Goal: Find specific page/section: Find specific page/section

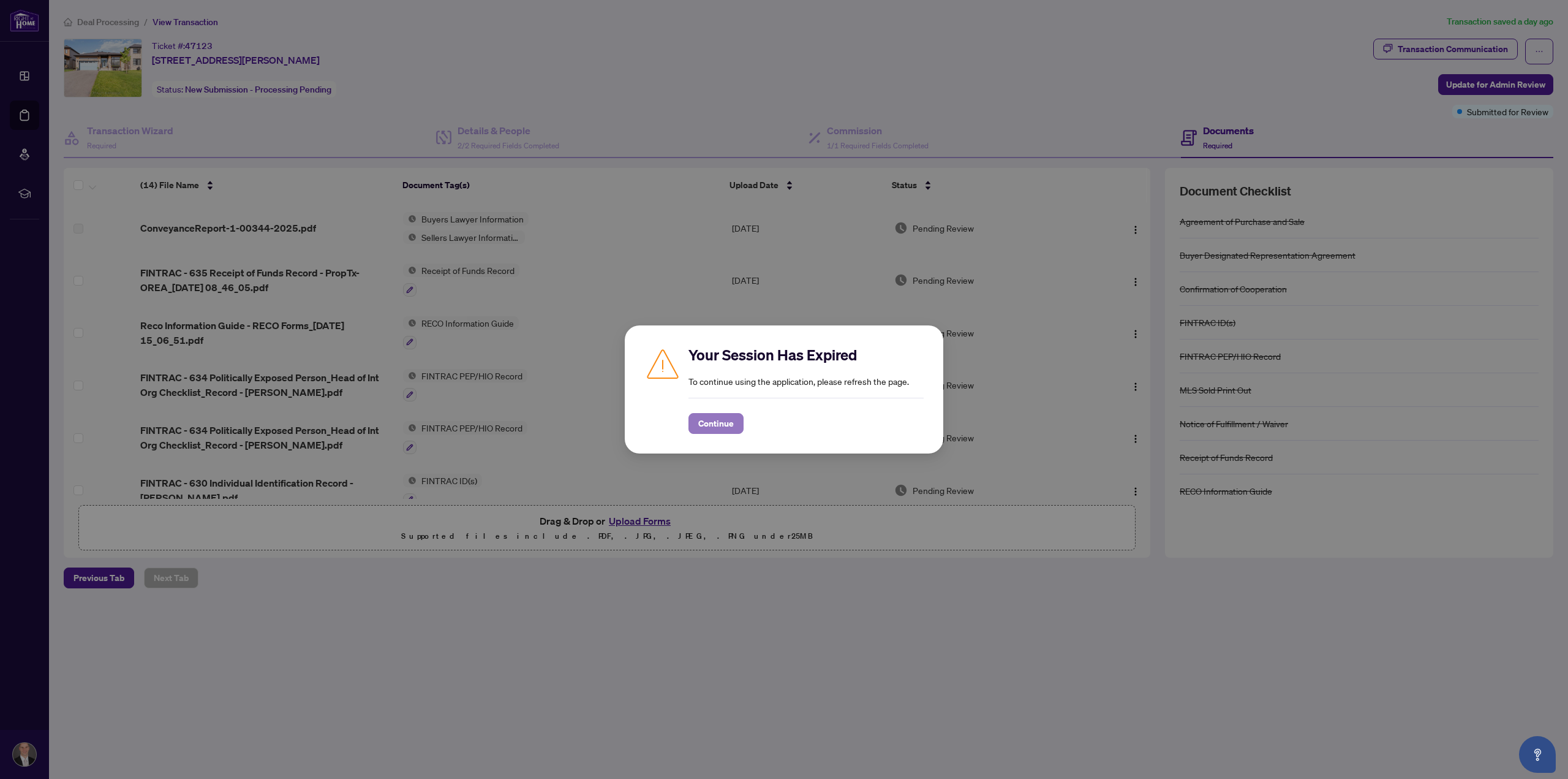
click at [703, 425] on span "Continue" at bounding box center [716, 423] width 35 height 19
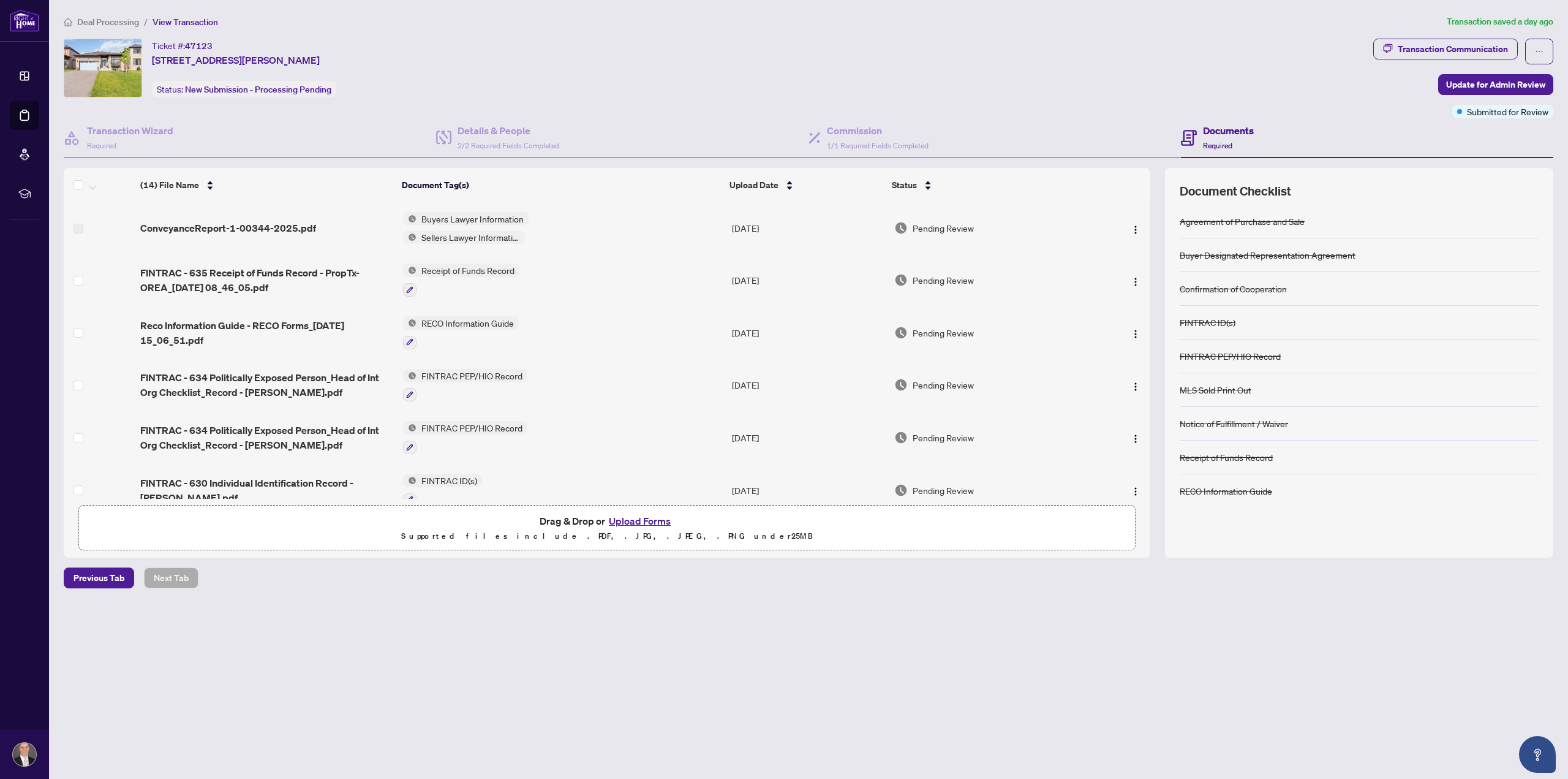
click at [106, 22] on span "Deal Processing" at bounding box center [108, 22] width 62 height 11
